Goal: Book appointment/travel/reservation

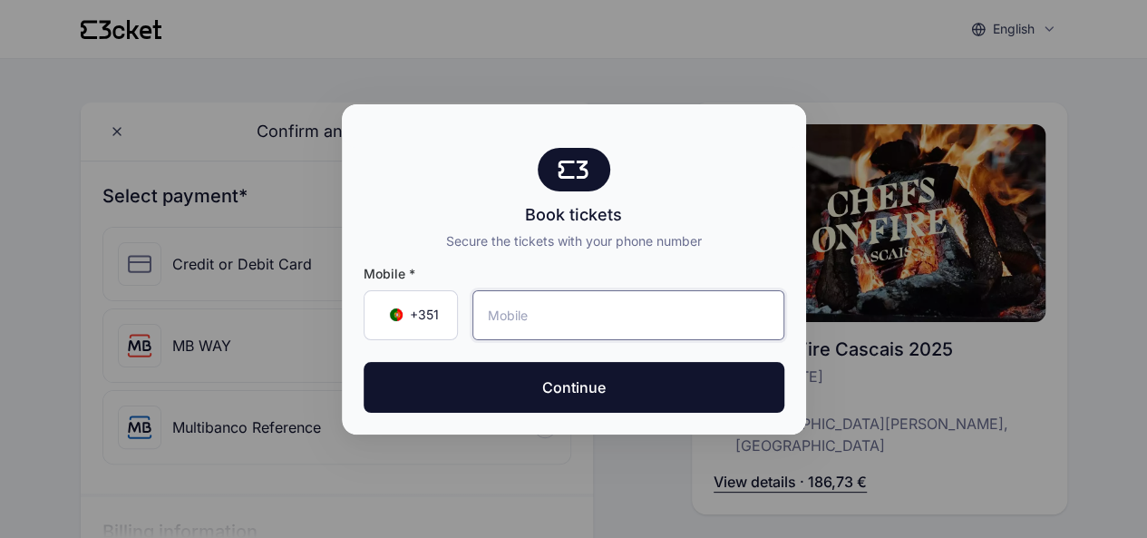
click at [653, 315] on input "tel" at bounding box center [628, 315] width 312 height 50
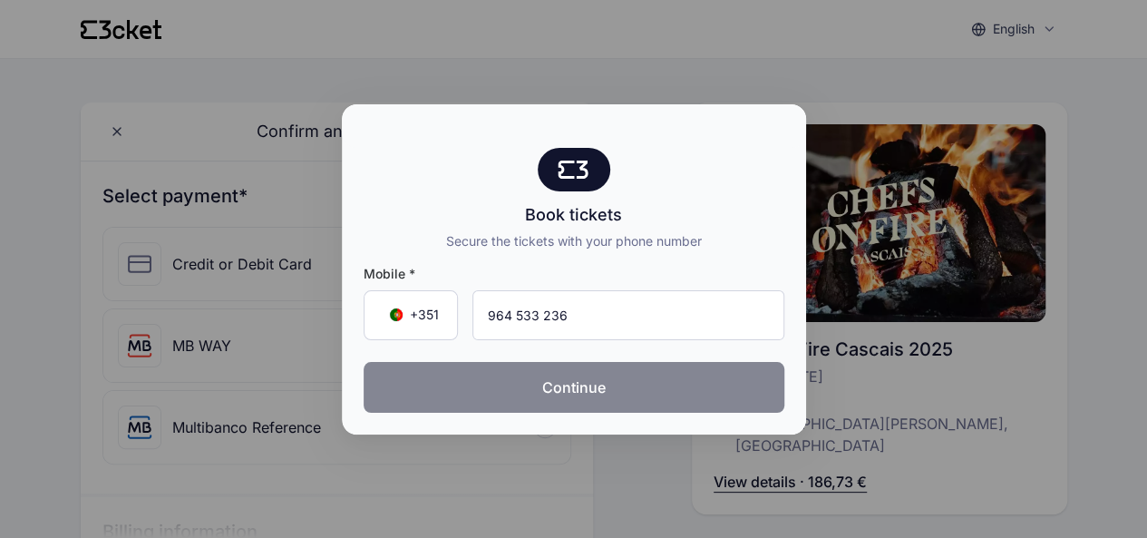
type input "964 533 236"
click at [614, 386] on button "Continue" at bounding box center [574, 387] width 421 height 51
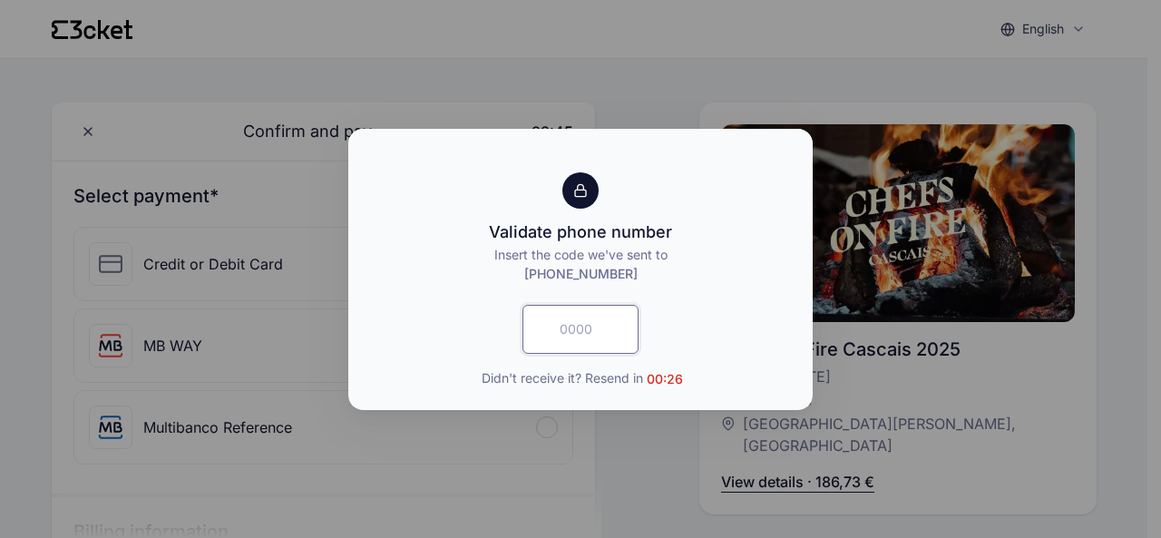
click at [564, 330] on input "text" at bounding box center [580, 329] width 116 height 49
type input "8387"
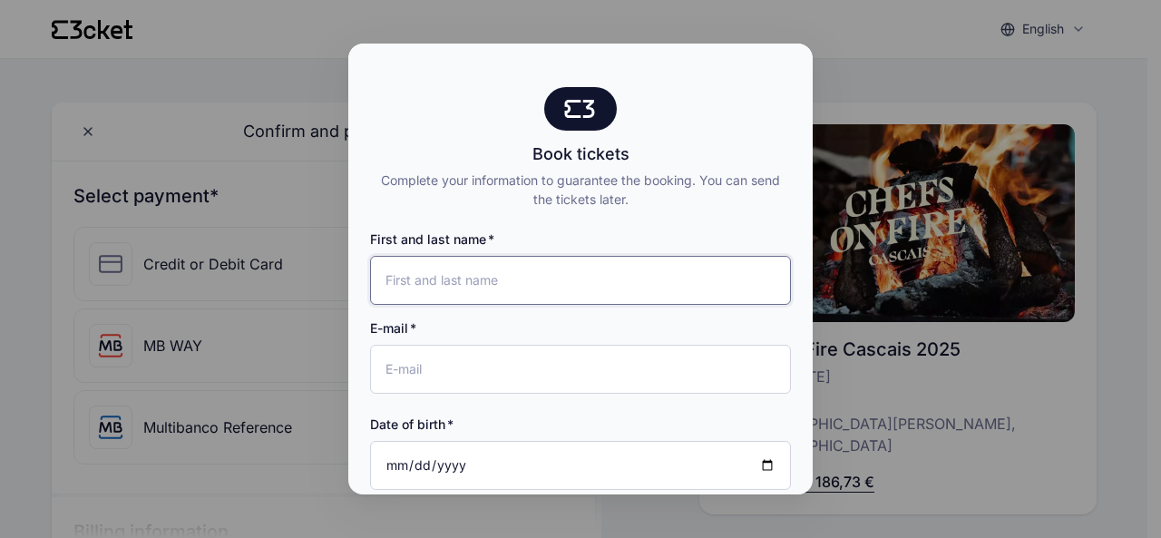
click at [570, 280] on input "First and last name" at bounding box center [580, 280] width 421 height 49
type input "Zara Marques"
click at [564, 380] on input "E-mail" at bounding box center [580, 369] width 421 height 49
type input "[EMAIL_ADDRESS][DOMAIN_NAME]"
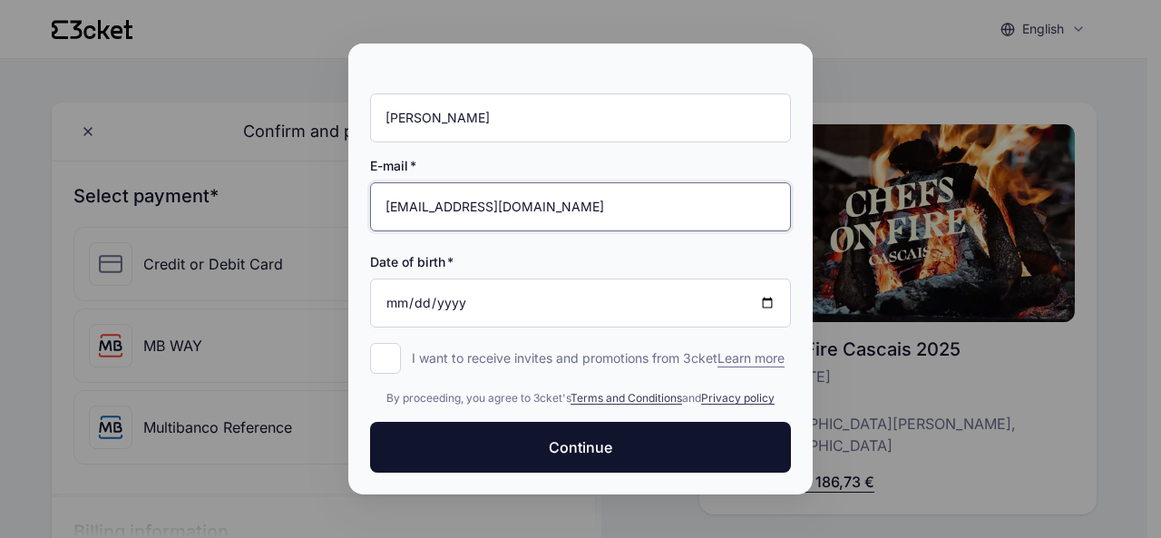
scroll to position [178, 0]
click at [539, 291] on input "Date of birth" at bounding box center [580, 302] width 421 height 49
type input "1998-03-10"
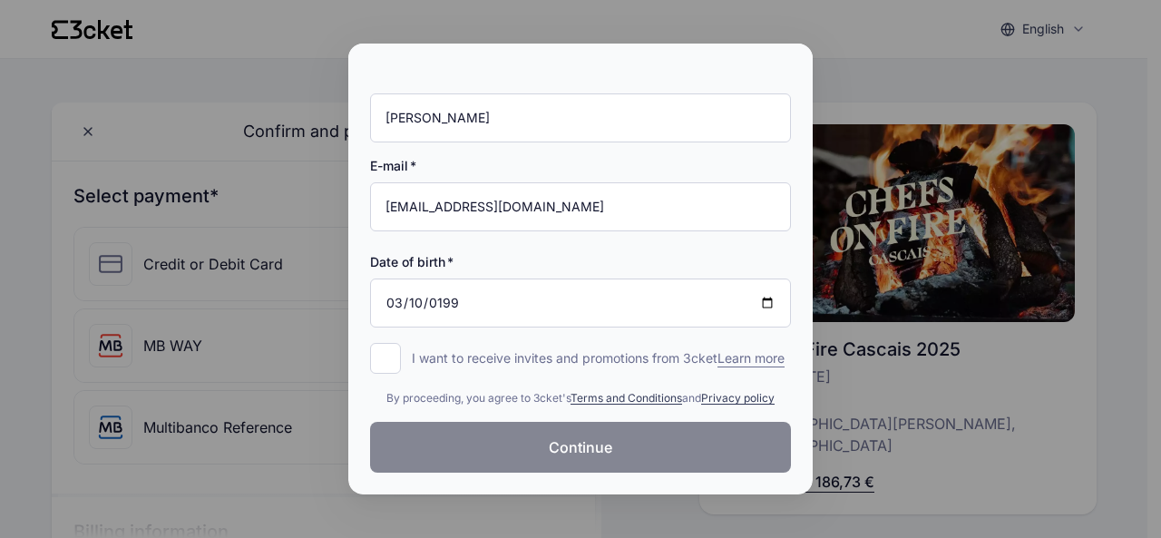
click at [629, 444] on button "Continue" at bounding box center [580, 447] width 421 height 51
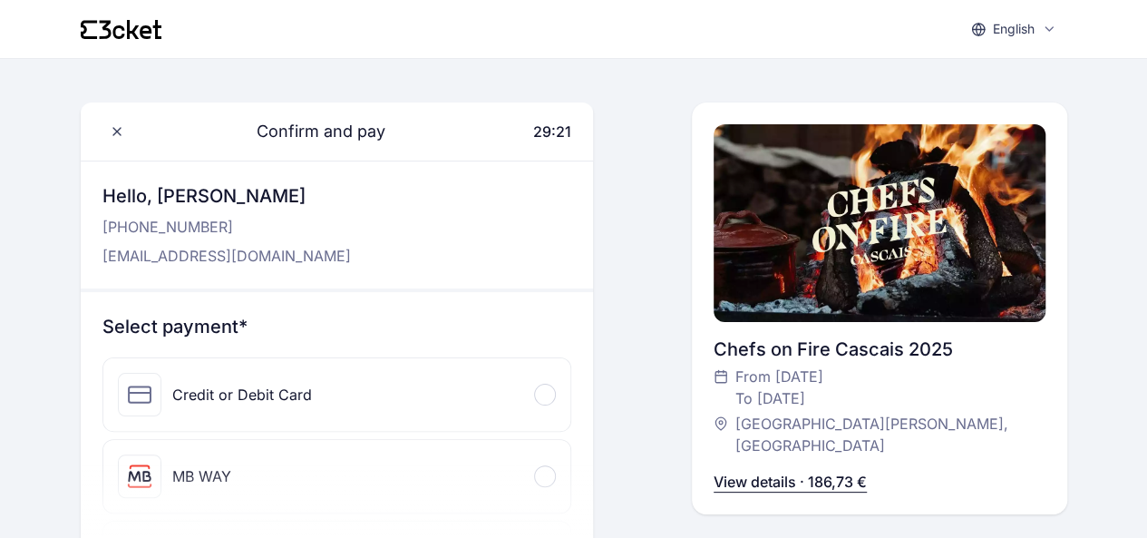
click at [847, 471] on p "View details · 186,73 €" at bounding box center [790, 482] width 153 height 22
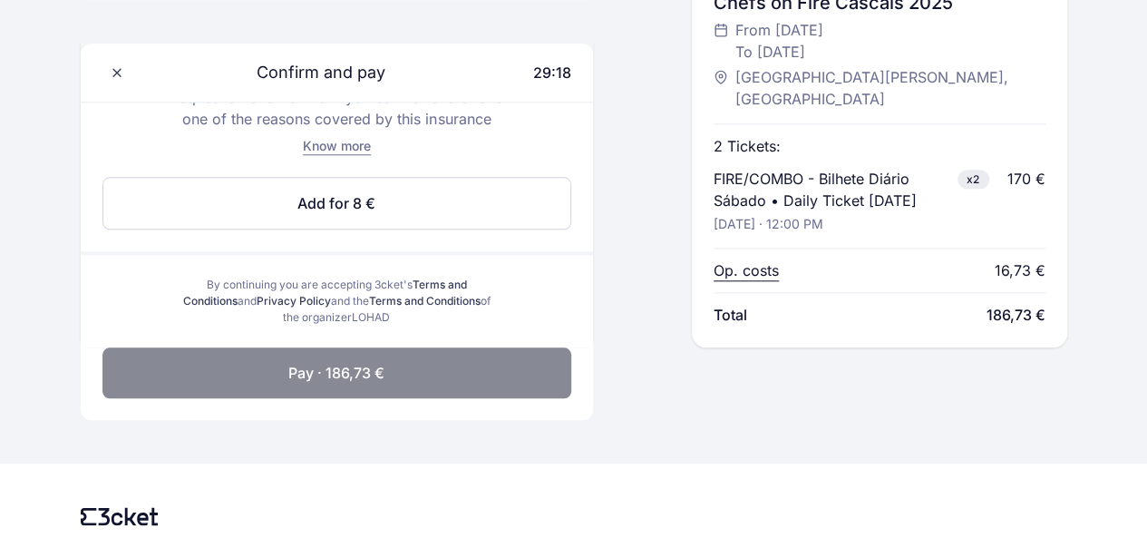
scroll to position [700, 0]
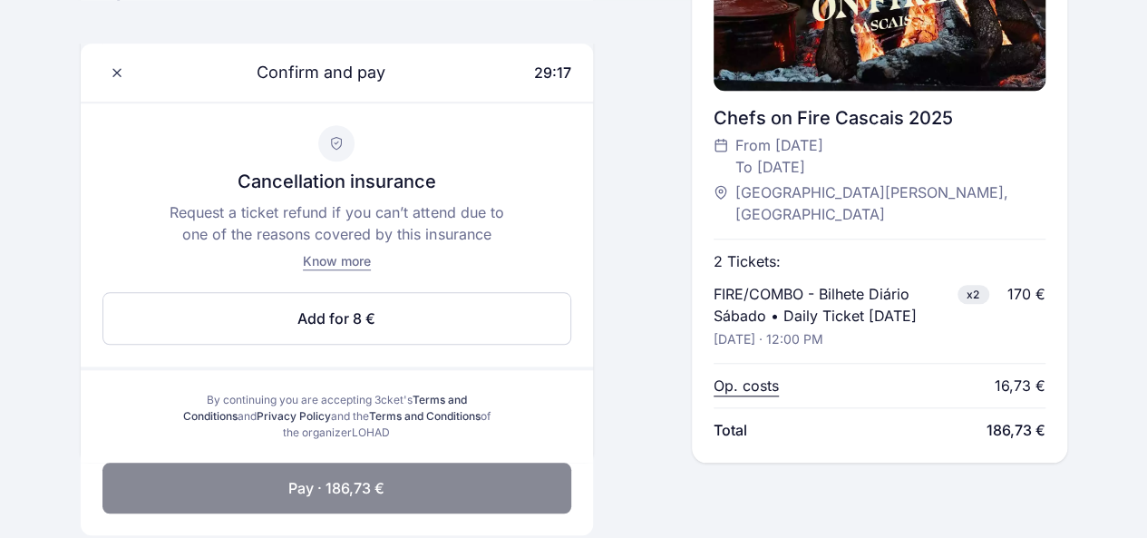
click at [768, 378] on p "Op. costs" at bounding box center [746, 386] width 65 height 22
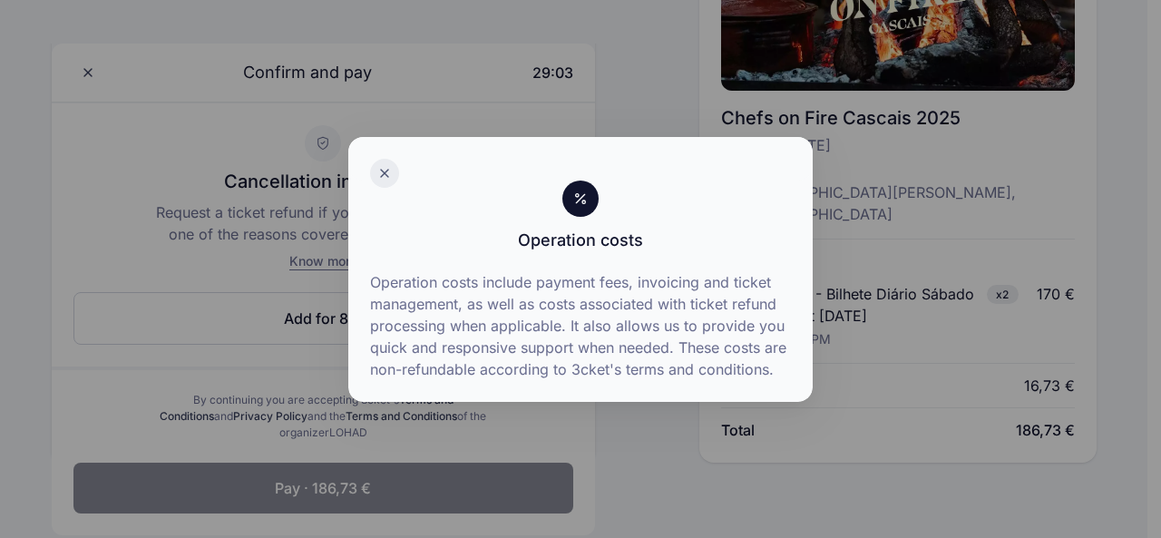
click at [388, 169] on icon at bounding box center [384, 173] width 15 height 15
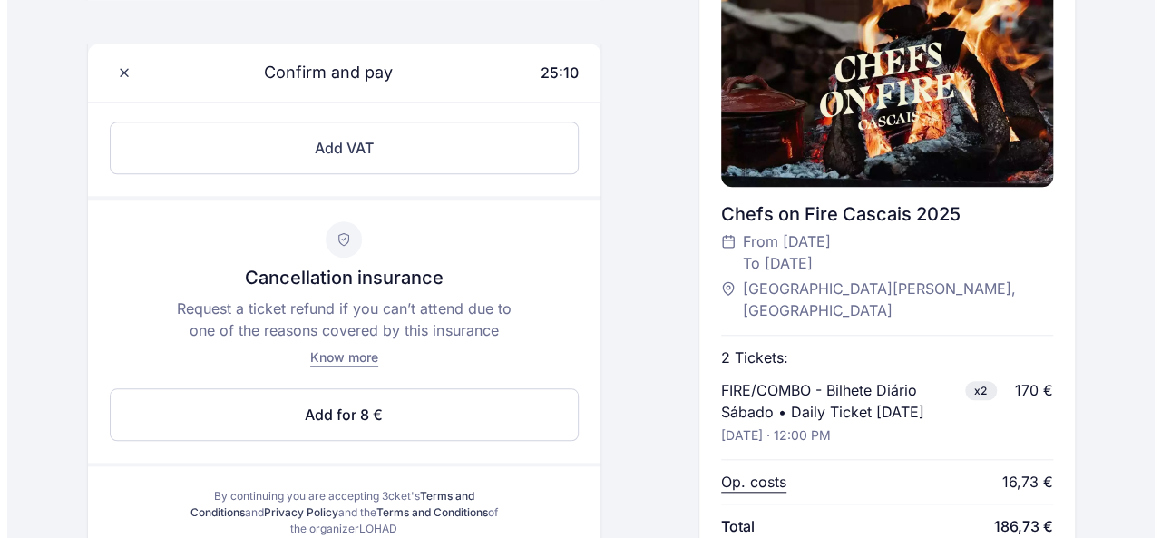
scroll to position [635, 0]
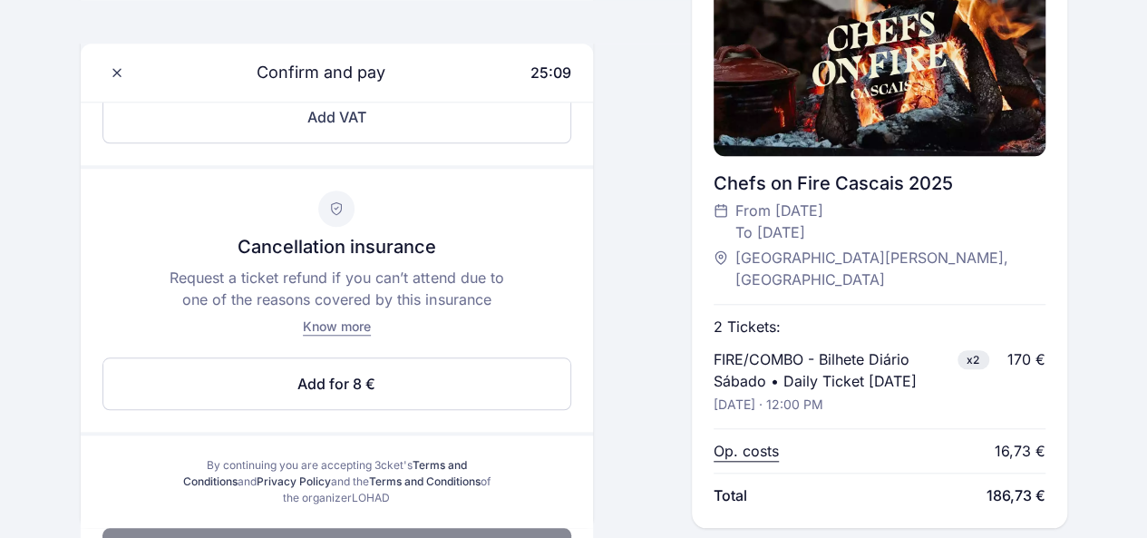
click at [764, 447] on p "Op. costs" at bounding box center [746, 451] width 65 height 22
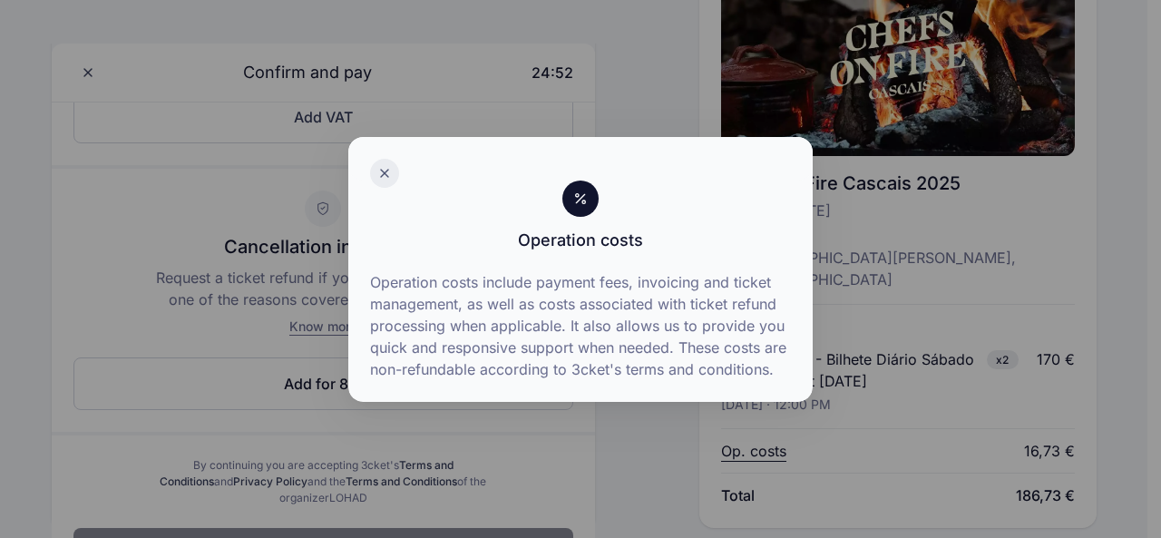
click at [381, 174] on icon at bounding box center [384, 173] width 15 height 15
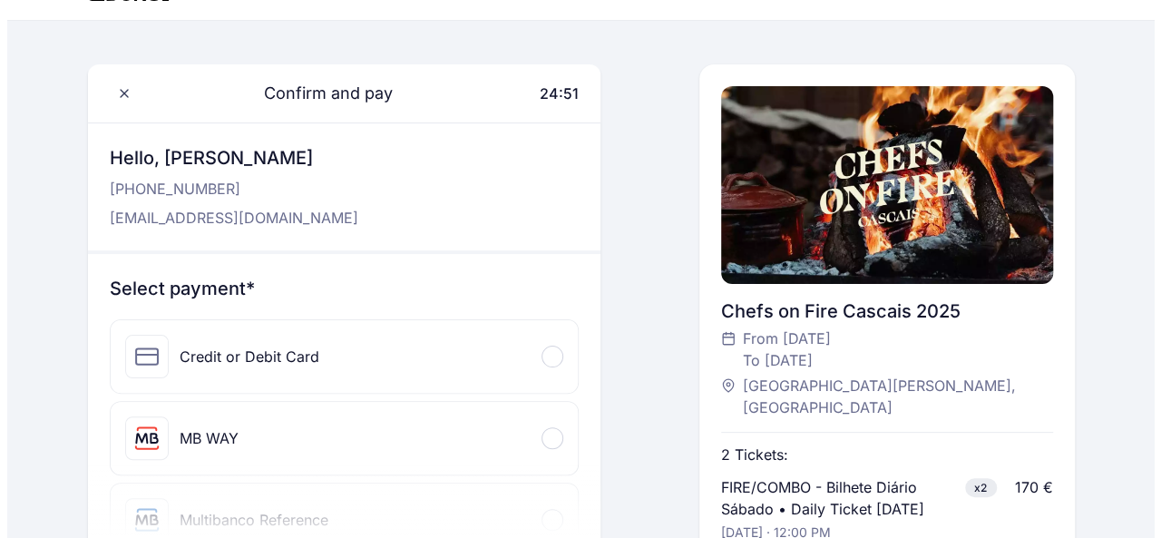
scroll to position [0, 0]
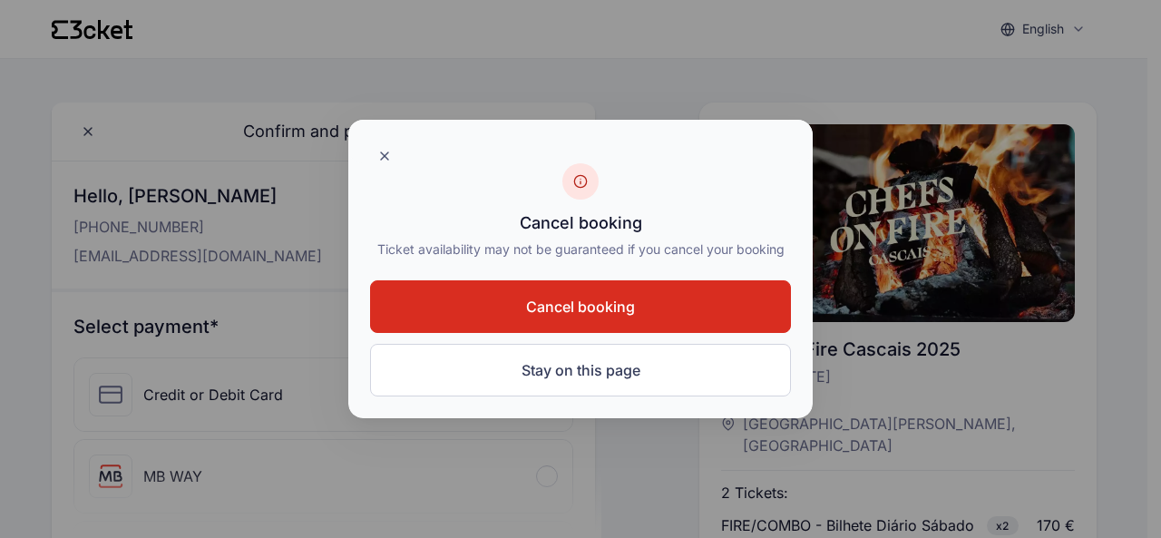
click at [638, 323] on button "Cancel booking" at bounding box center [580, 306] width 421 height 53
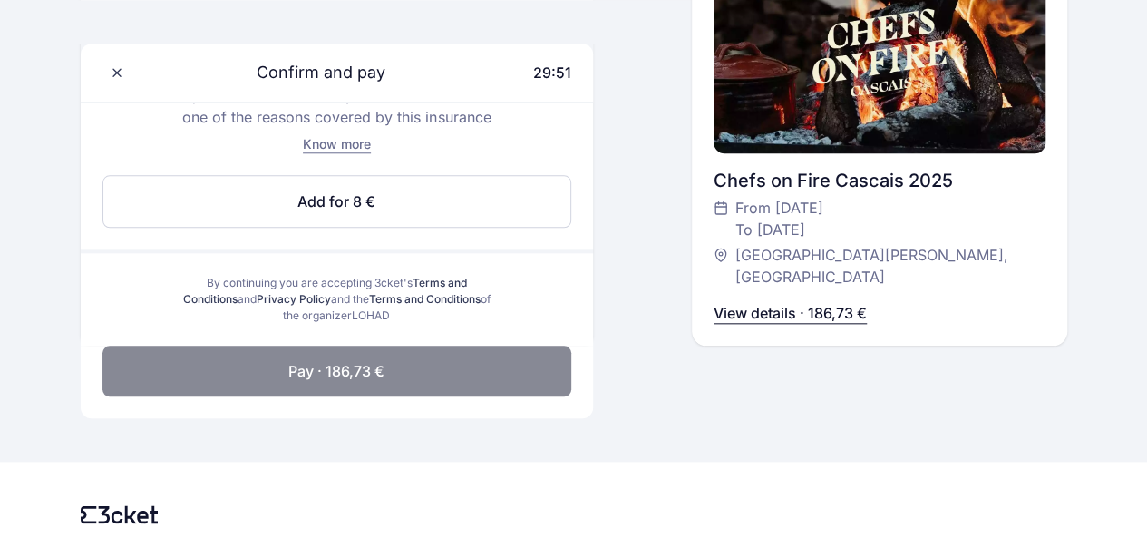
scroll to position [881, 0]
